Goal: Task Accomplishment & Management: Use online tool/utility

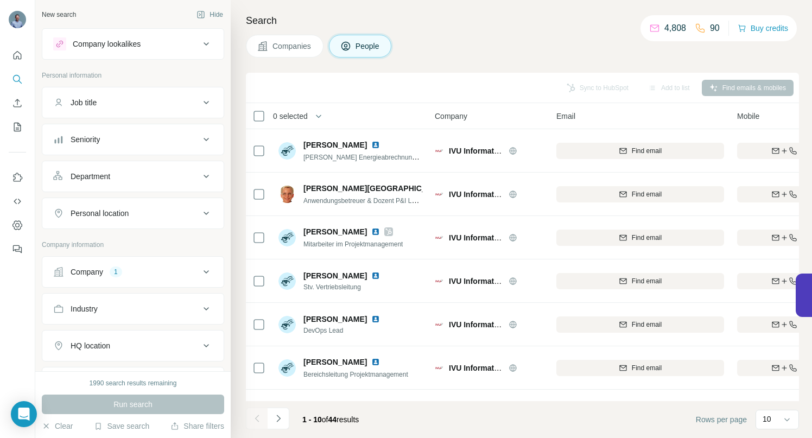
click at [200, 273] on icon at bounding box center [206, 271] width 13 height 13
click at [140, 342] on icon "button" at bounding box center [135, 343] width 9 height 9
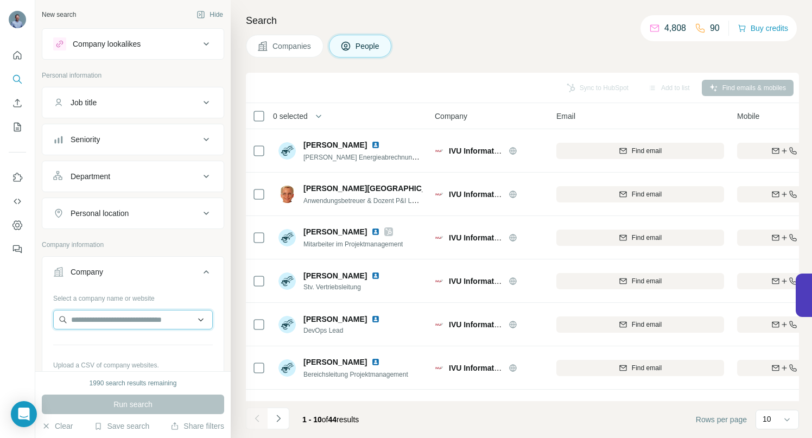
click at [126, 324] on input "text" at bounding box center [133, 320] width 160 height 20
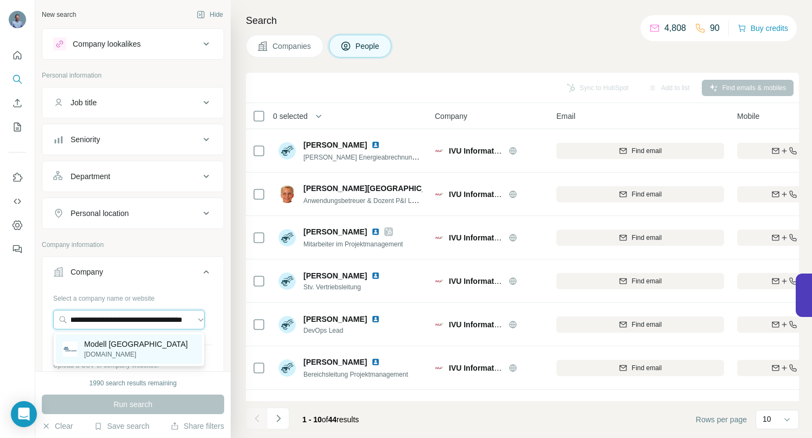
type input "**********"
click at [111, 347] on p "Modell [GEOGRAPHIC_DATA]" at bounding box center [136, 344] width 104 height 11
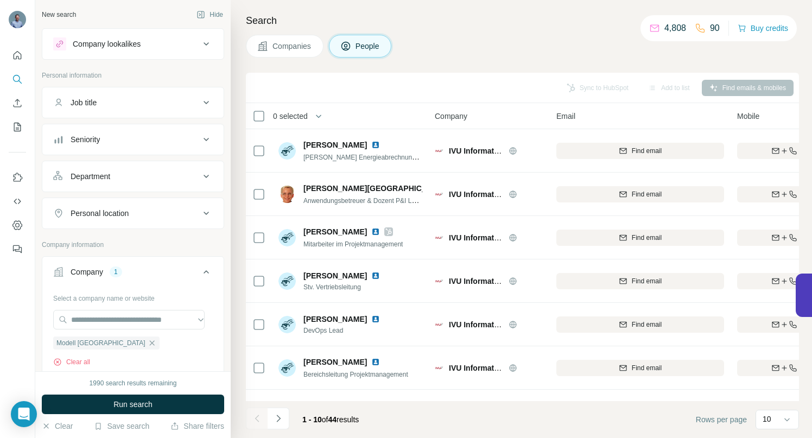
scroll to position [0, 0]
click at [123, 402] on span "Run search" at bounding box center [132, 404] width 39 height 11
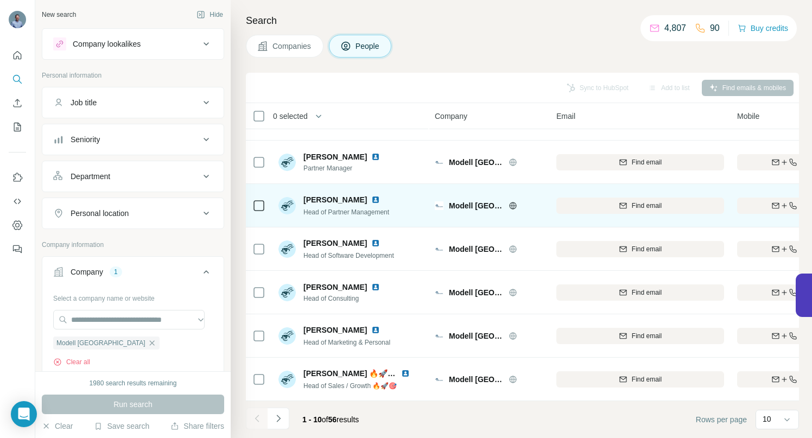
scroll to position [168, 0]
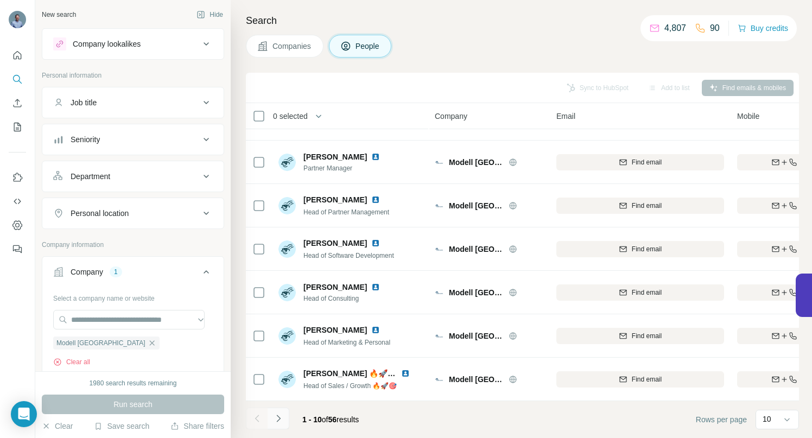
click at [281, 419] on icon "Navigate to next page" at bounding box center [278, 418] width 11 height 11
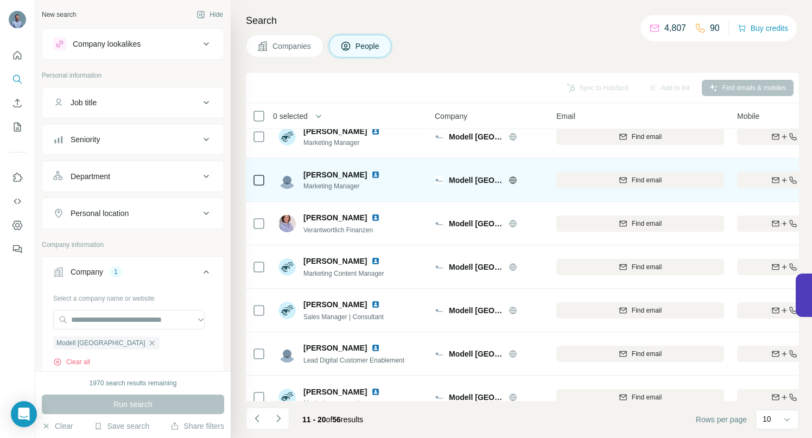
scroll to position [0, 0]
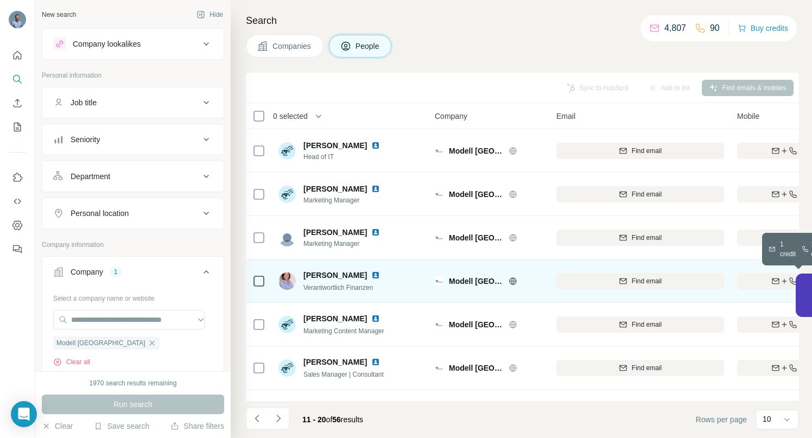
drag, startPoint x: 755, startPoint y: 283, endPoint x: 716, endPoint y: 270, distance: 41.7
click at [755, 283] on div "Find both" at bounding box center [800, 281] width 126 height 10
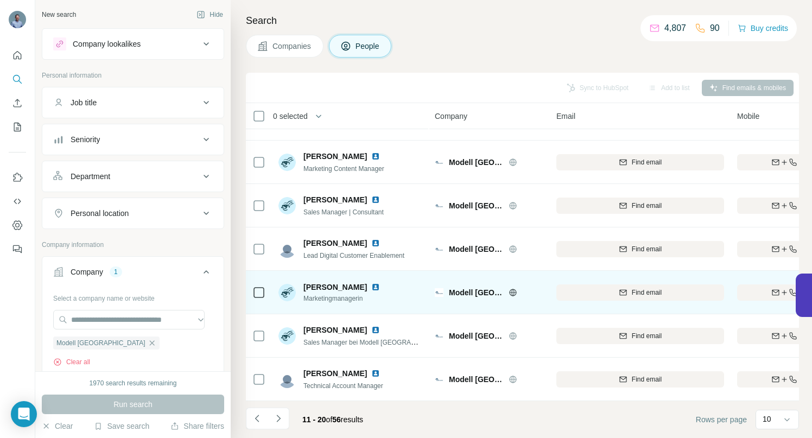
scroll to position [168, 0]
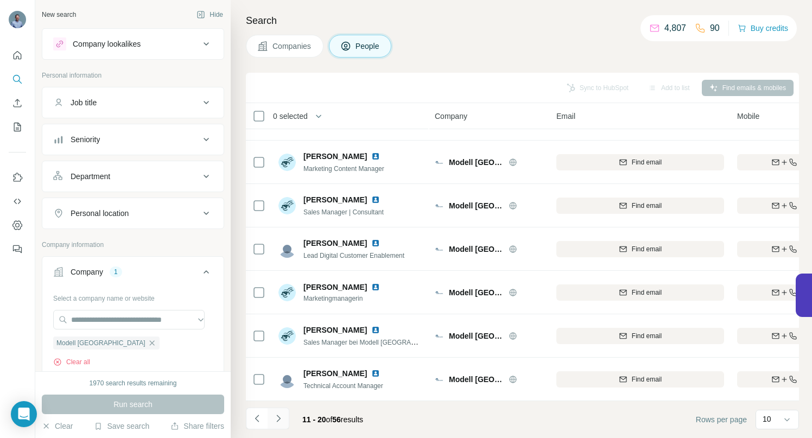
click at [274, 419] on icon "Navigate to next page" at bounding box center [278, 418] width 11 height 11
click at [282, 419] on icon "Navigate to next page" at bounding box center [278, 418] width 11 height 11
click at [281, 416] on icon "Navigate to next page" at bounding box center [278, 418] width 11 height 11
click at [283, 421] on button "Navigate to next page" at bounding box center [278, 418] width 22 height 22
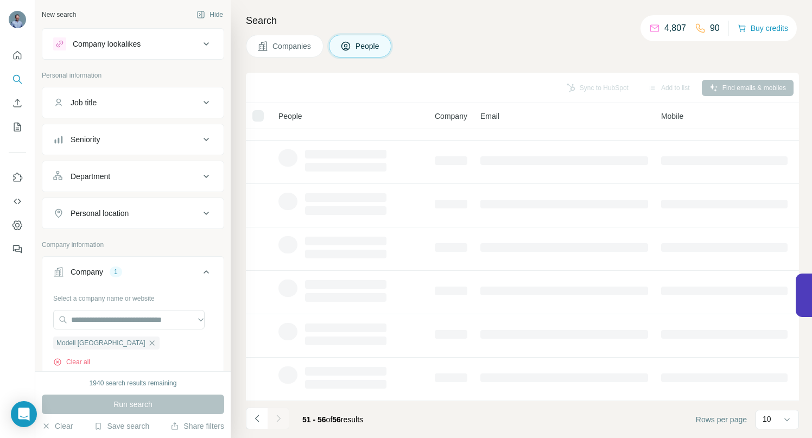
scroll to position [0, 0]
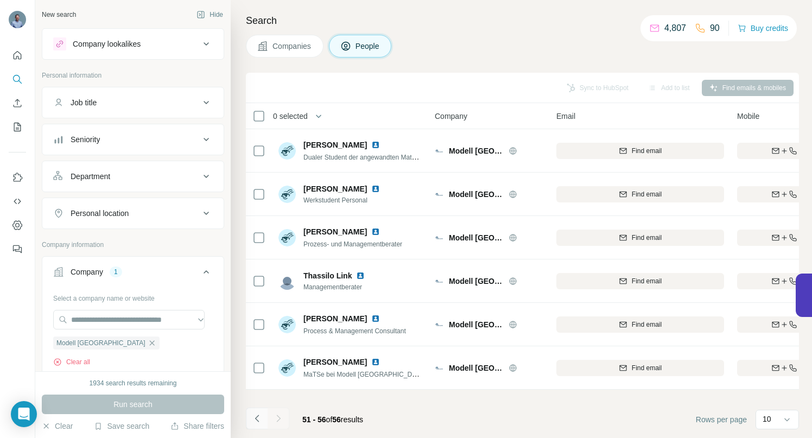
click at [258, 423] on icon "Navigate to previous page" at bounding box center [257, 418] width 11 height 11
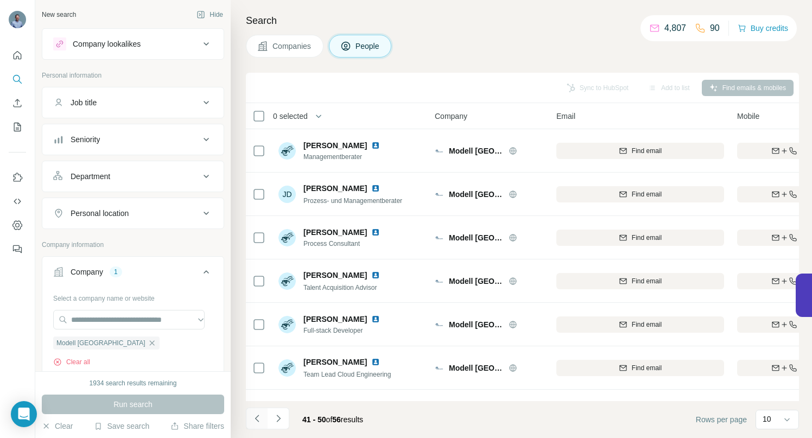
click at [258, 423] on icon "Navigate to previous page" at bounding box center [257, 418] width 11 height 11
click at [258, 423] on div at bounding box center [257, 418] width 22 height 22
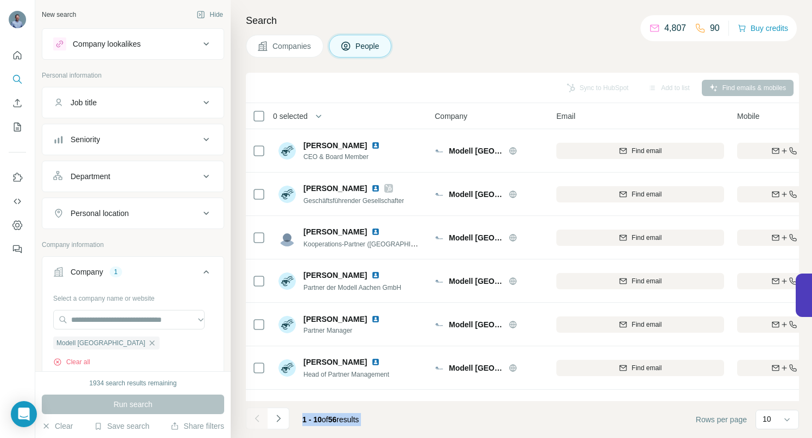
click at [258, 423] on div at bounding box center [257, 418] width 22 height 22
drag, startPoint x: 757, startPoint y: 153, endPoint x: 519, endPoint y: 112, distance: 241.2
click at [757, 153] on div "Find both" at bounding box center [800, 151] width 126 height 10
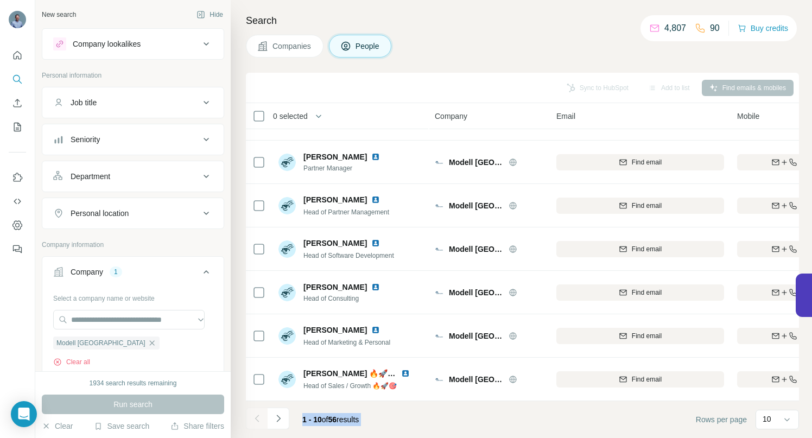
scroll to position [168, 0]
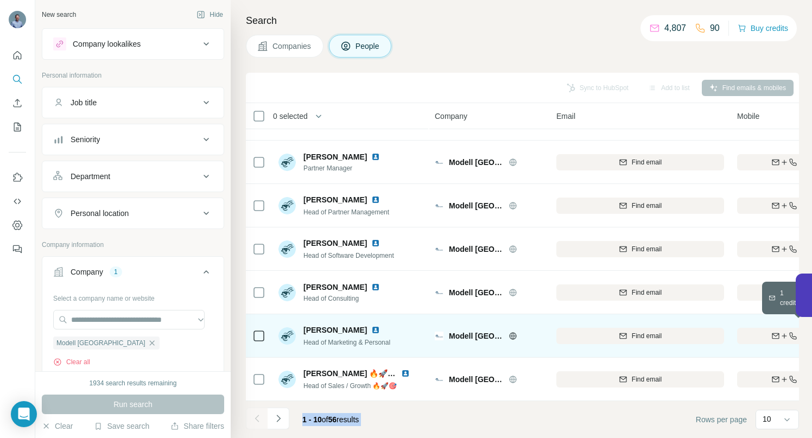
click at [761, 331] on div "Find both" at bounding box center [800, 336] width 126 height 10
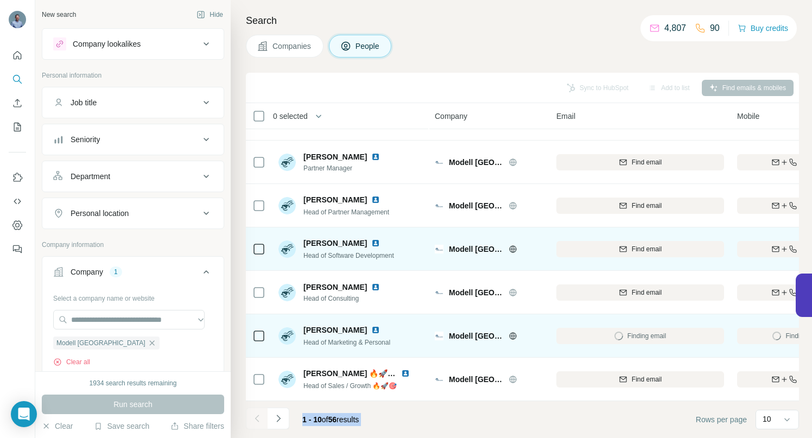
scroll to position [0, 0]
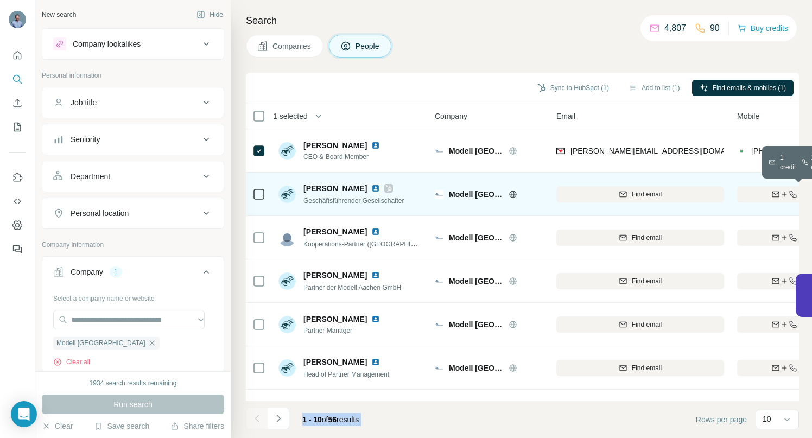
click at [755, 196] on div "Find both" at bounding box center [800, 194] width 126 height 10
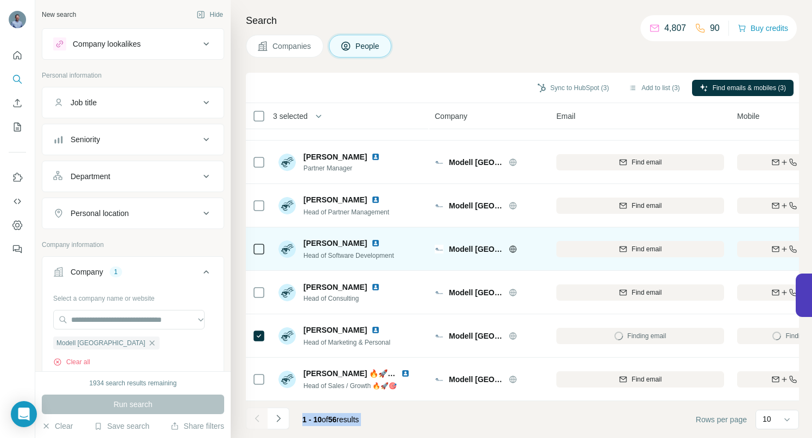
scroll to position [168, 0]
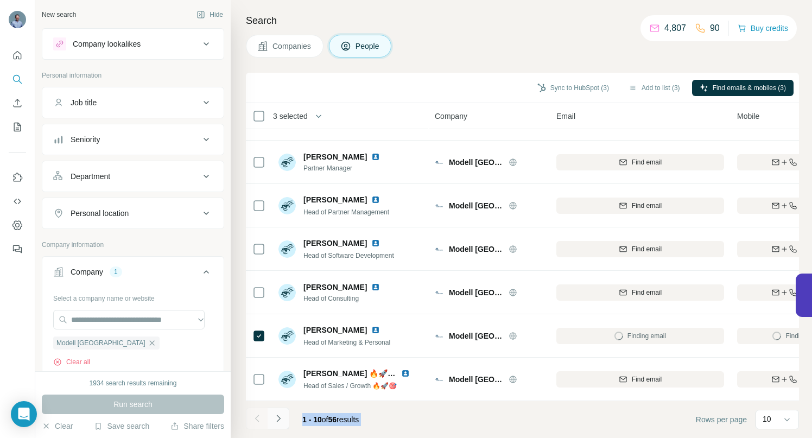
click at [279, 416] on icon "Navigate to next page" at bounding box center [278, 418] width 11 height 11
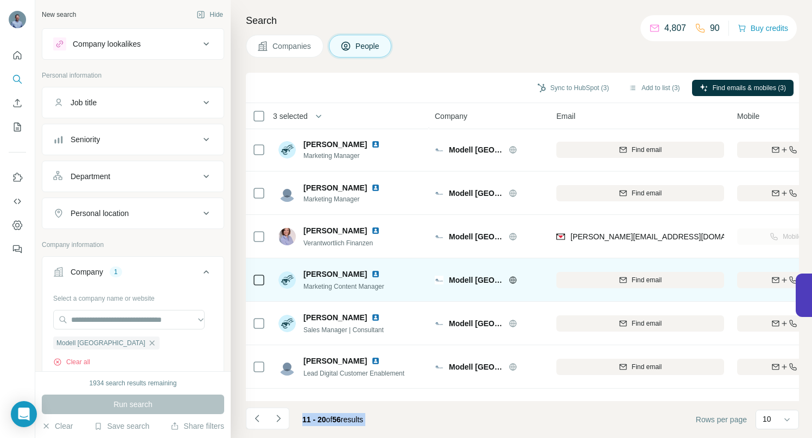
scroll to position [0, 0]
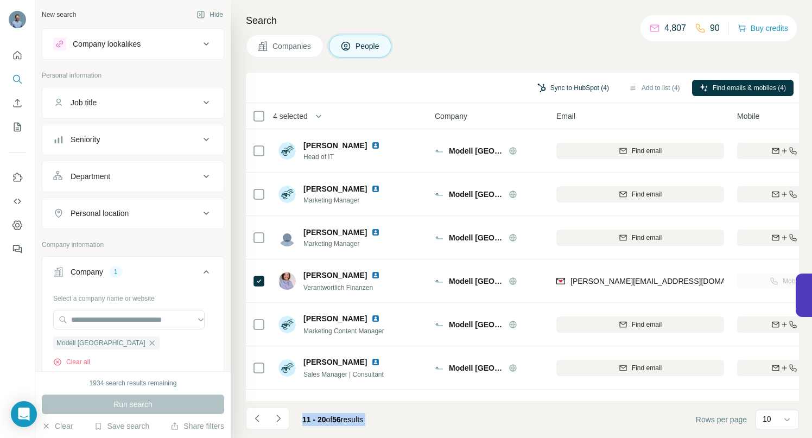
click at [575, 86] on button "Sync to HubSpot (4)" at bounding box center [573, 88] width 87 height 16
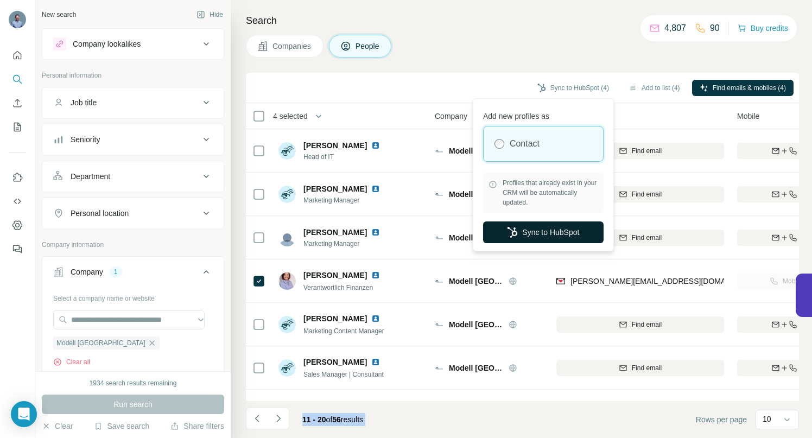
click at [535, 231] on button "Sync to HubSpot" at bounding box center [543, 232] width 120 height 22
